Goal: Task Accomplishment & Management: Use online tool/utility

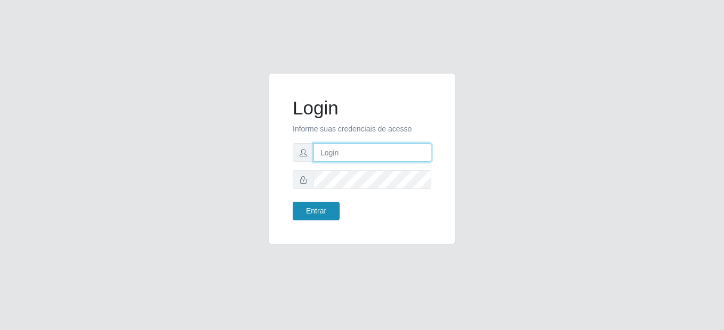
type input "mariabemais@B8"
click at [323, 212] on button "Entrar" at bounding box center [316, 211] width 47 height 19
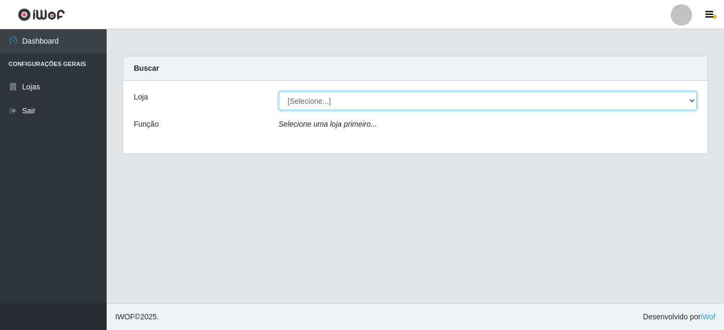
click at [692, 103] on select "[Selecione...] Bemais Supermercados - B8 [PERSON_NAME]" at bounding box center [488, 101] width 418 height 19
select select "413"
click at [279, 92] on select "[Selecione...] Bemais Supermercados - B8 [PERSON_NAME]" at bounding box center [488, 101] width 418 height 19
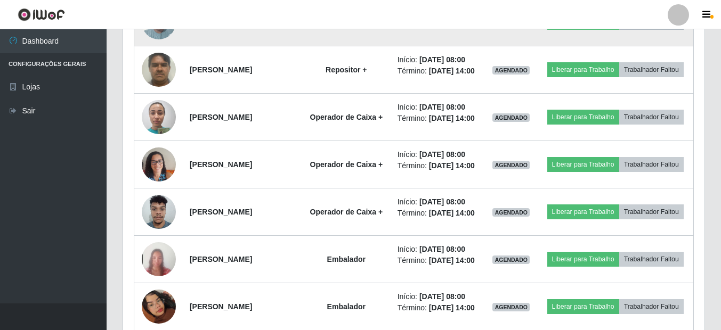
scroll to position [533, 0]
